Goal: Find specific page/section: Find specific page/section

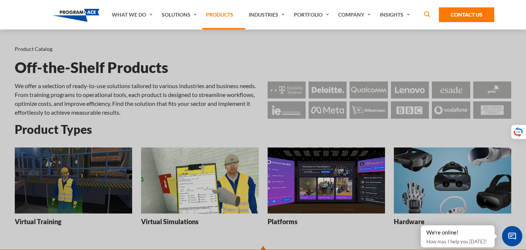
click at [243, 14] on link "Products" at bounding box center [223, 15] width 43 height 30
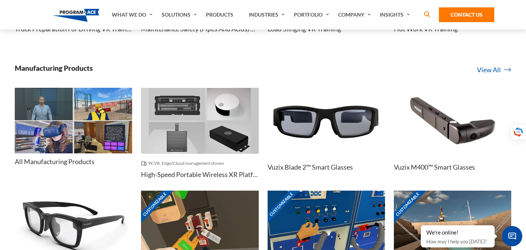
scroll to position [1810, 0]
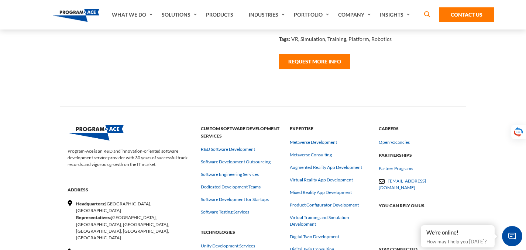
scroll to position [480, 0]
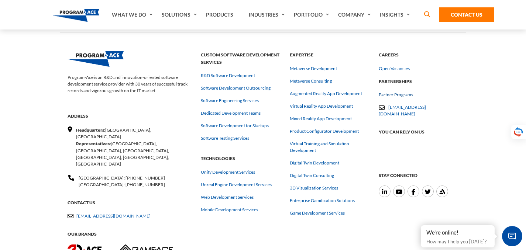
click at [395, 97] on link "Partner Programs" at bounding box center [396, 95] width 34 height 7
